Goal: Task Accomplishment & Management: Manage account settings

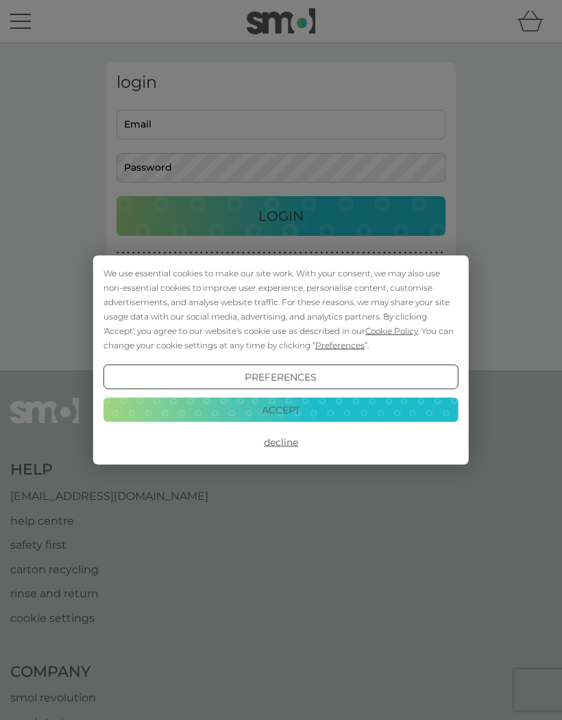
click at [347, 402] on button "Accept" at bounding box center [281, 409] width 355 height 25
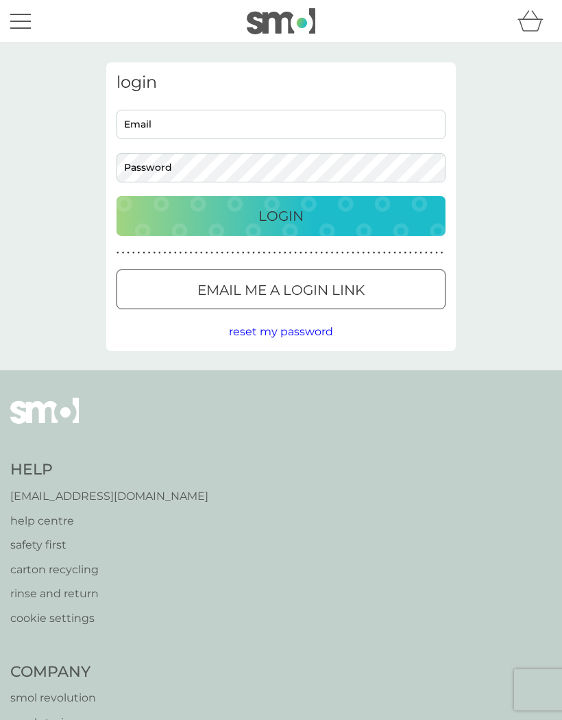
click at [422, 118] on input "Email" at bounding box center [281, 124] width 329 height 29
type input "[EMAIL_ADDRESS][DOMAIN_NAME]"
click at [281, 215] on button "Login" at bounding box center [281, 216] width 329 height 40
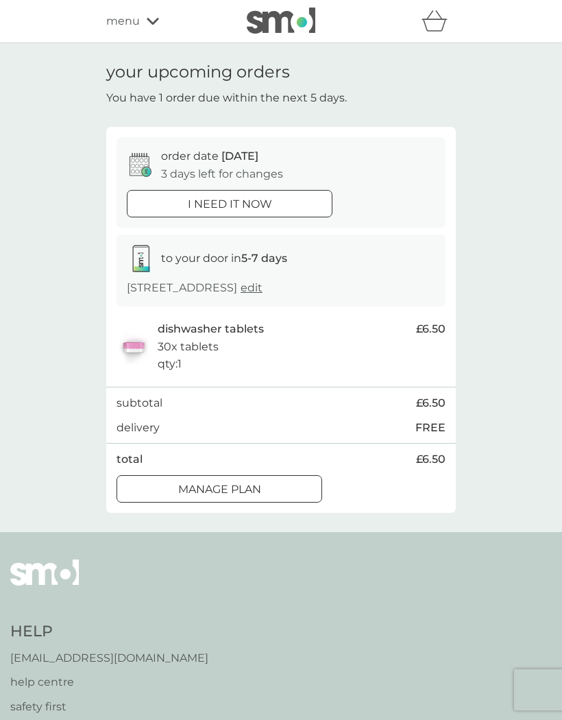
click at [285, 486] on div "Manage plan" at bounding box center [219, 490] width 204 height 18
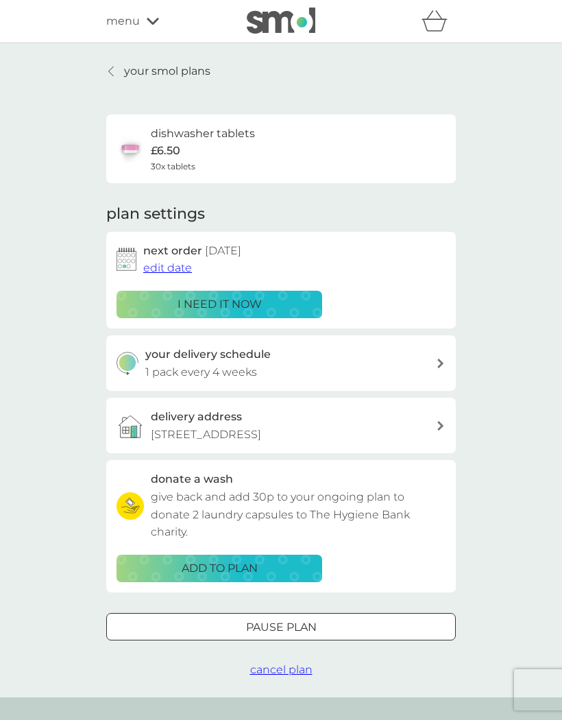
click at [179, 264] on span "edit date" at bounding box center [167, 267] width 49 height 13
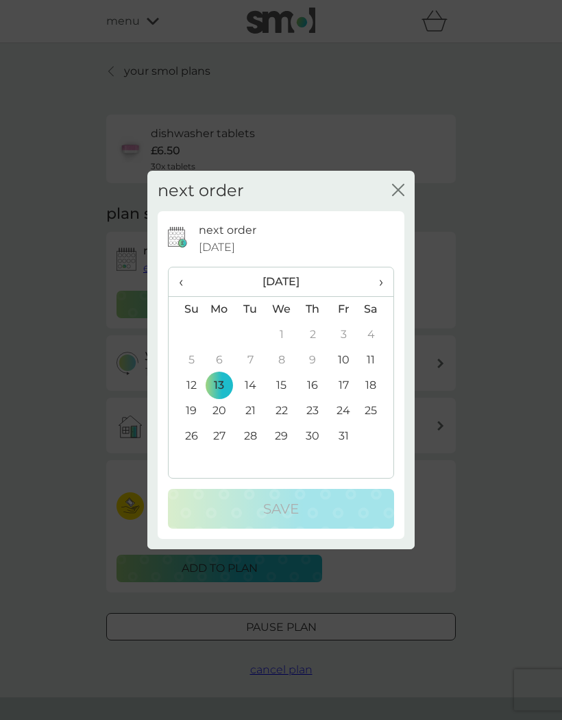
click at [229, 436] on td "27" at bounding box center [220, 436] width 32 height 25
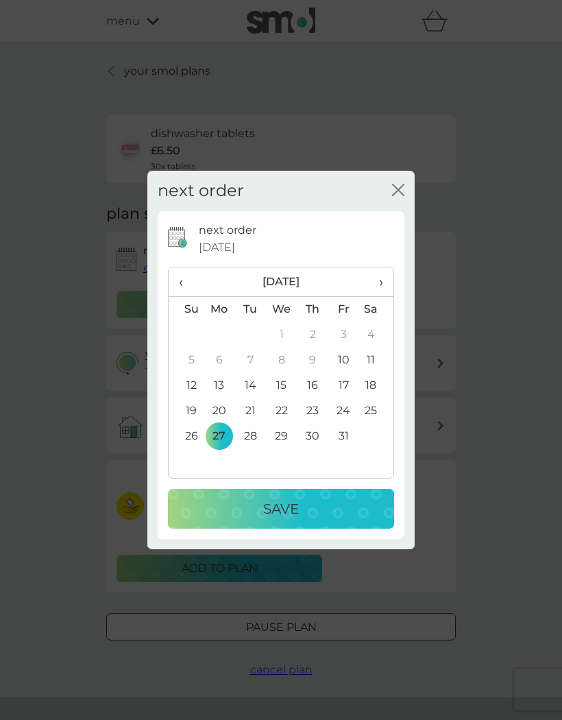
click at [241, 506] on div "Save" at bounding box center [281, 509] width 199 height 22
